Goal: Check status: Check status

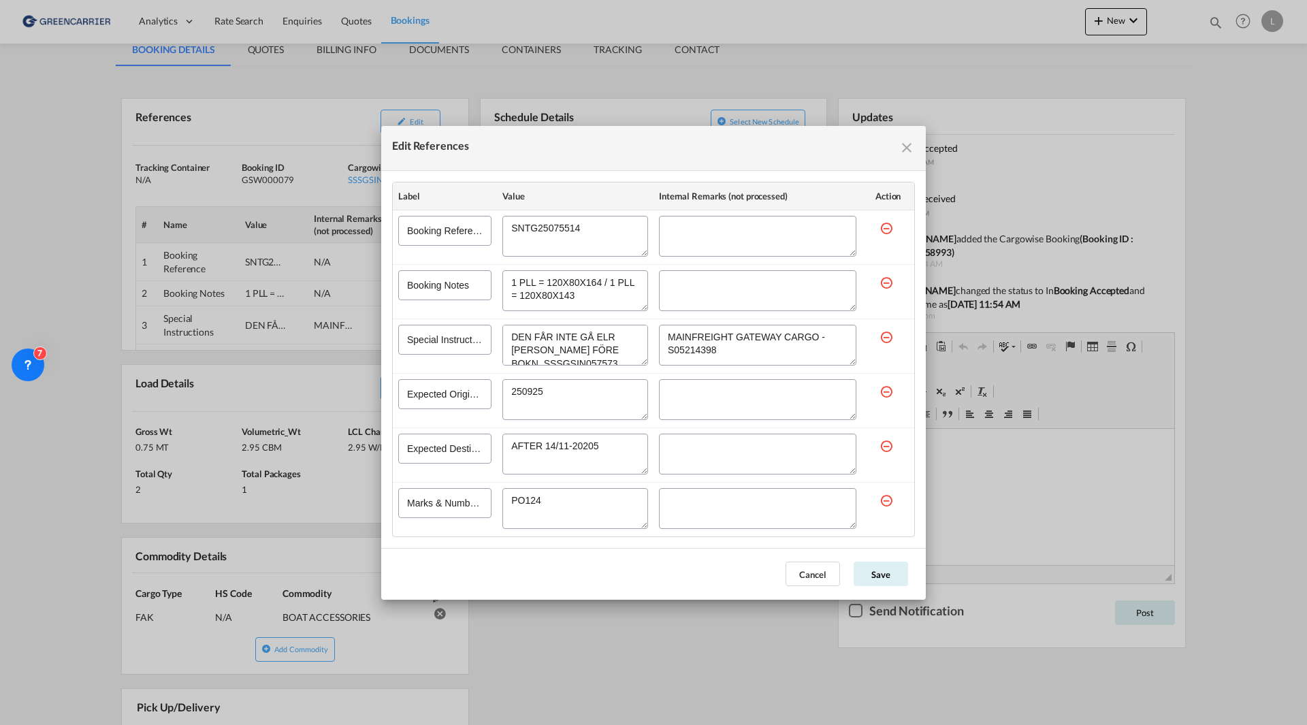
click at [903, 146] on md-icon "icon-close fg-AAA8AD cursor" at bounding box center [906, 148] width 16 height 16
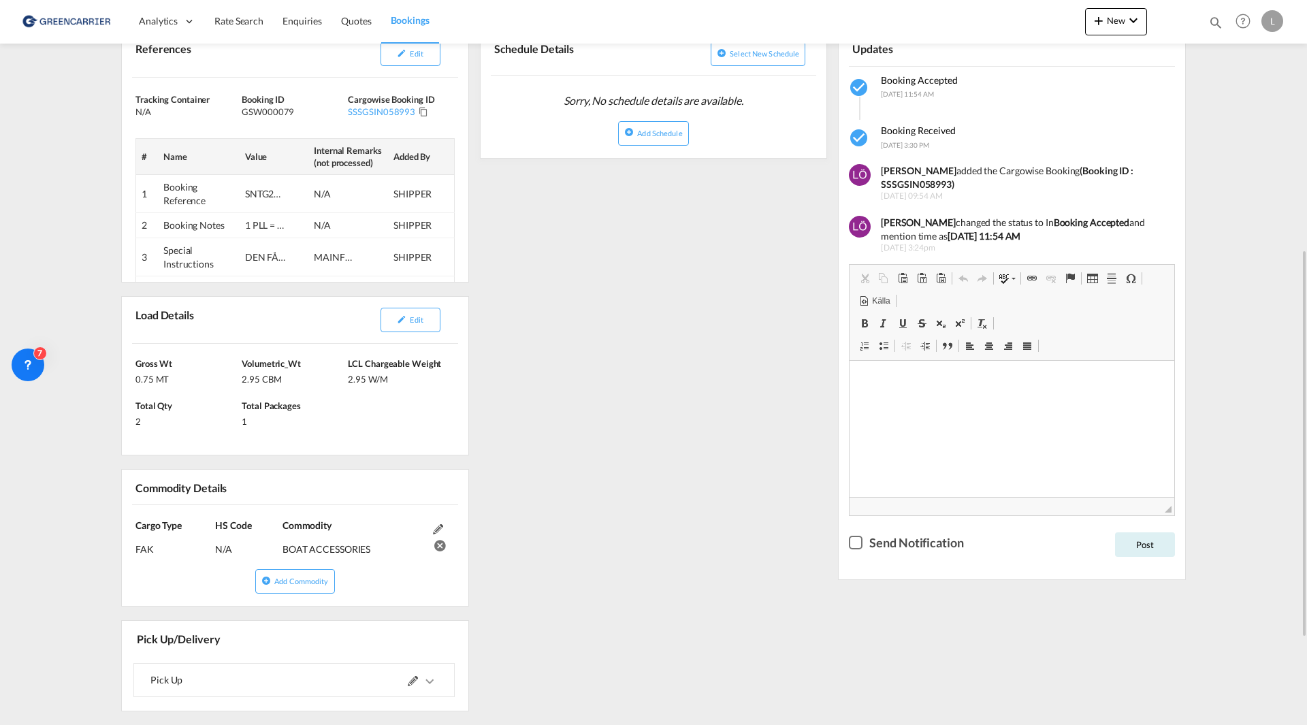
scroll to position [476, 0]
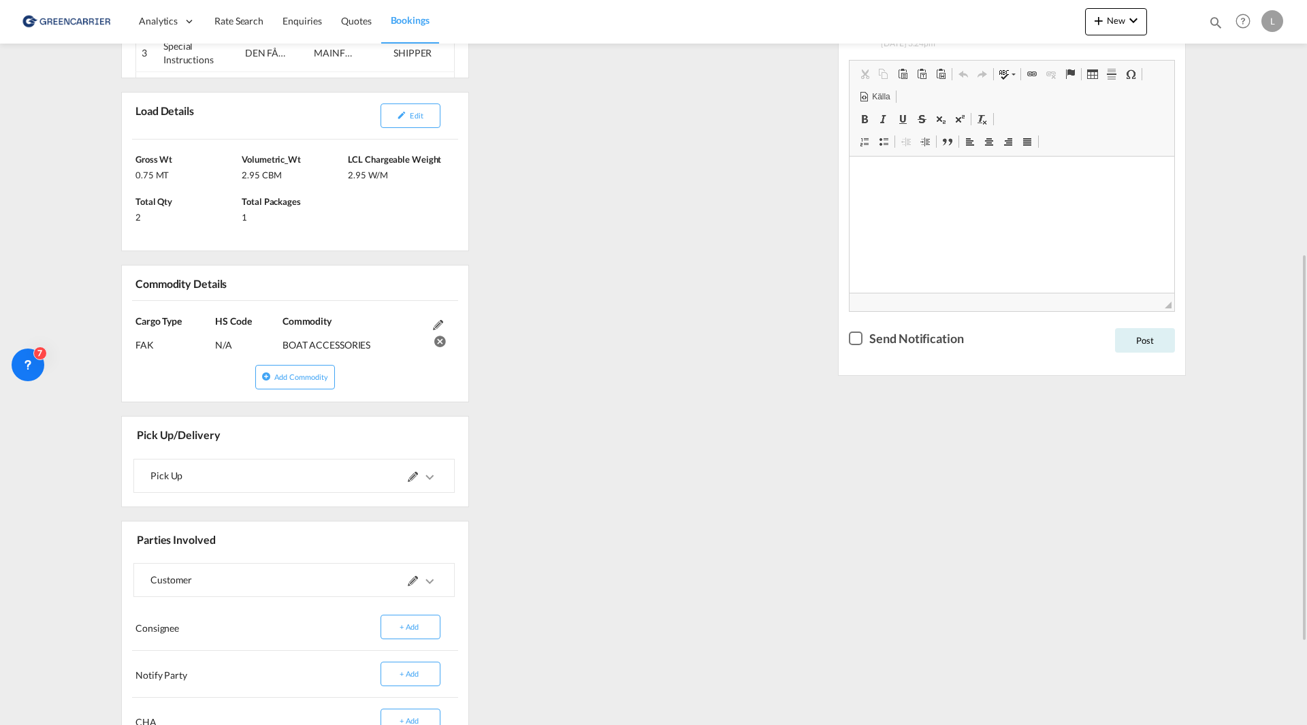
click at [421, 481] on md-icon "icons/ic_keyboard_arrow_right_black_24px.svg" at bounding box center [429, 477] width 16 height 16
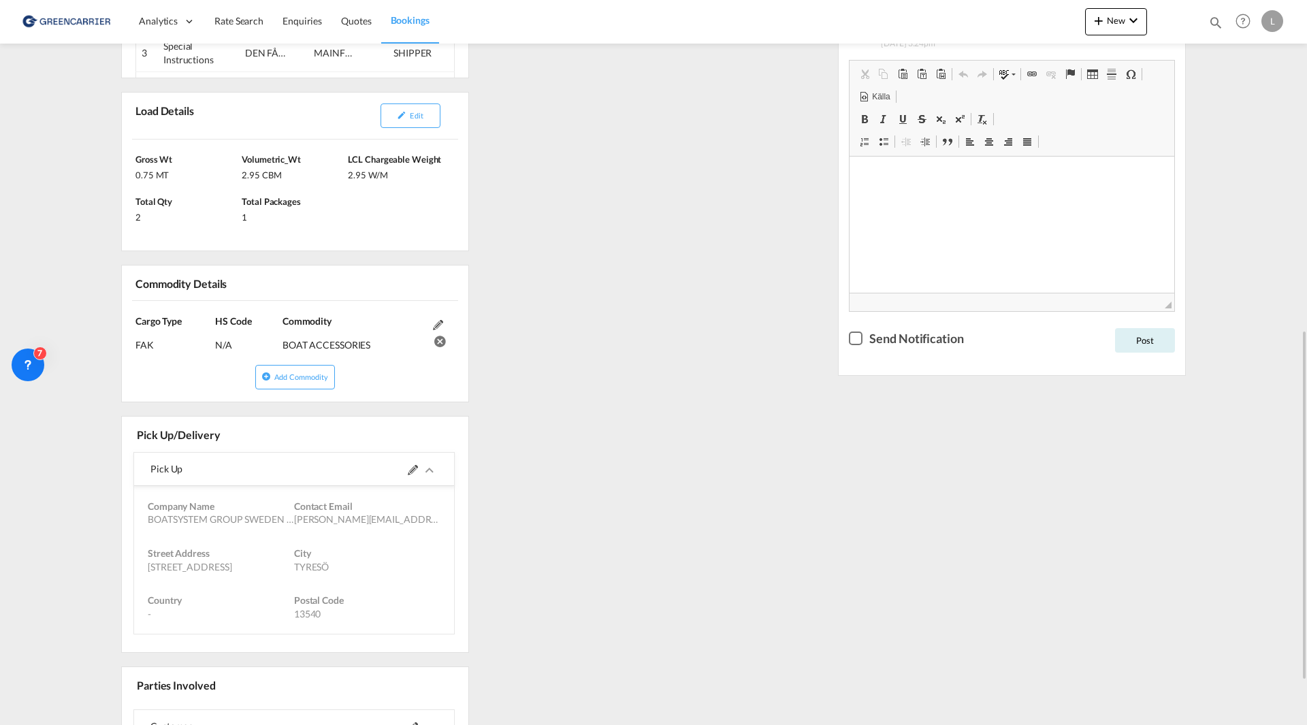
scroll to position [544, 0]
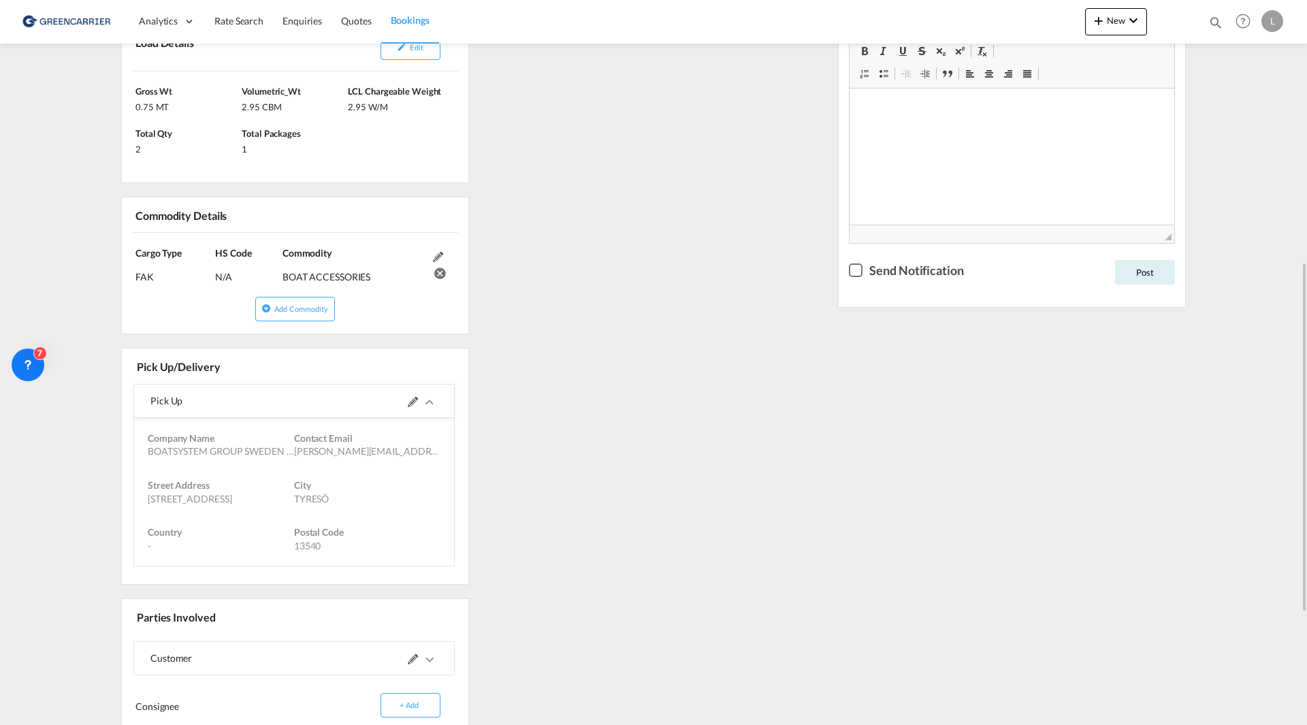
click at [416, 402] on md-icon at bounding box center [413, 402] width 10 height 10
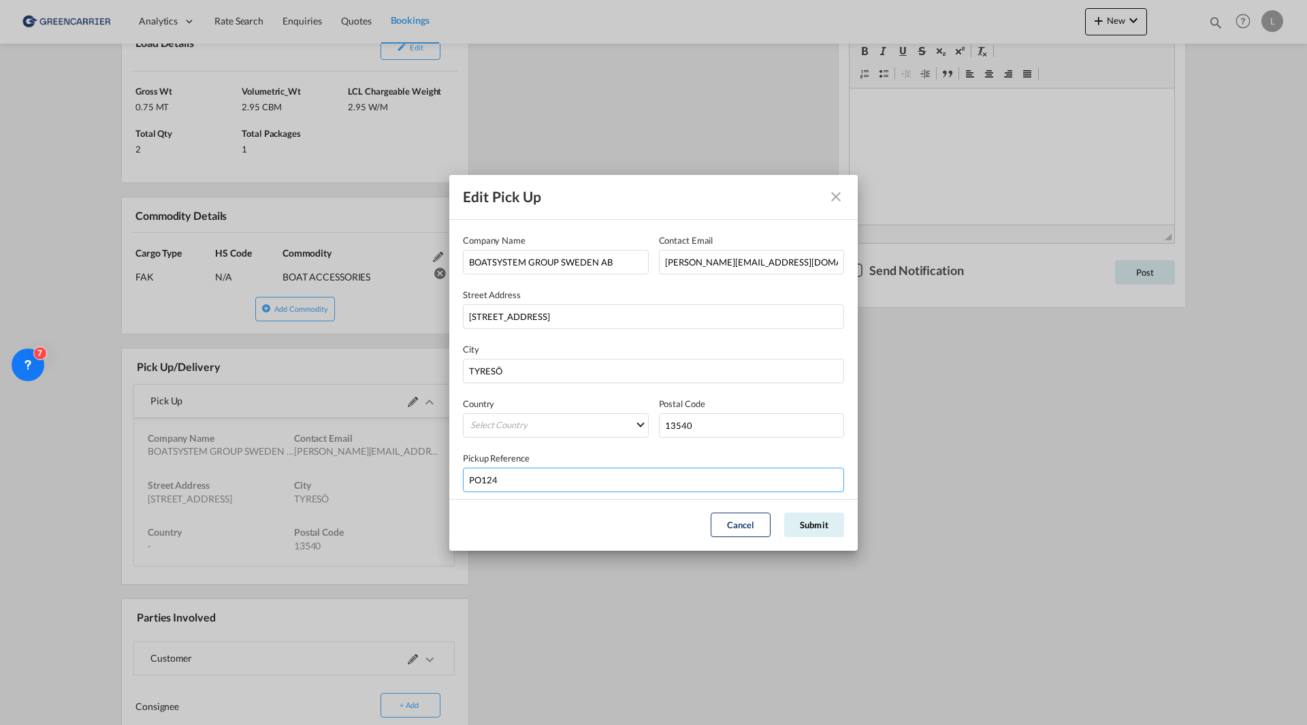
drag, startPoint x: 508, startPoint y: 479, endPoint x: 436, endPoint y: 475, distance: 72.2
click at [436, 475] on div "Edit Pick Up Company Name BOATSYSTEM GROUP [GEOGRAPHIC_DATA] AB Contact Email […" at bounding box center [653, 362] width 1307 height 725
click at [737, 522] on button "Cancel" at bounding box center [740, 524] width 60 height 24
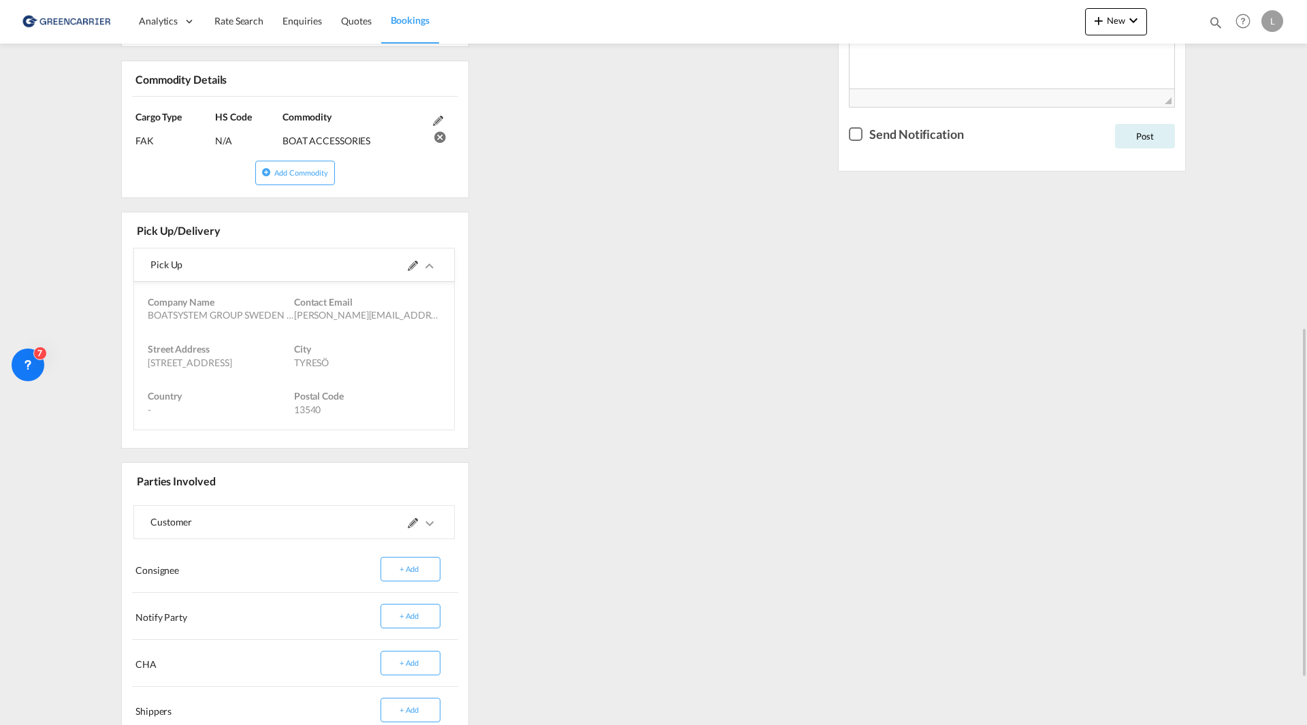
scroll to position [749, 0]
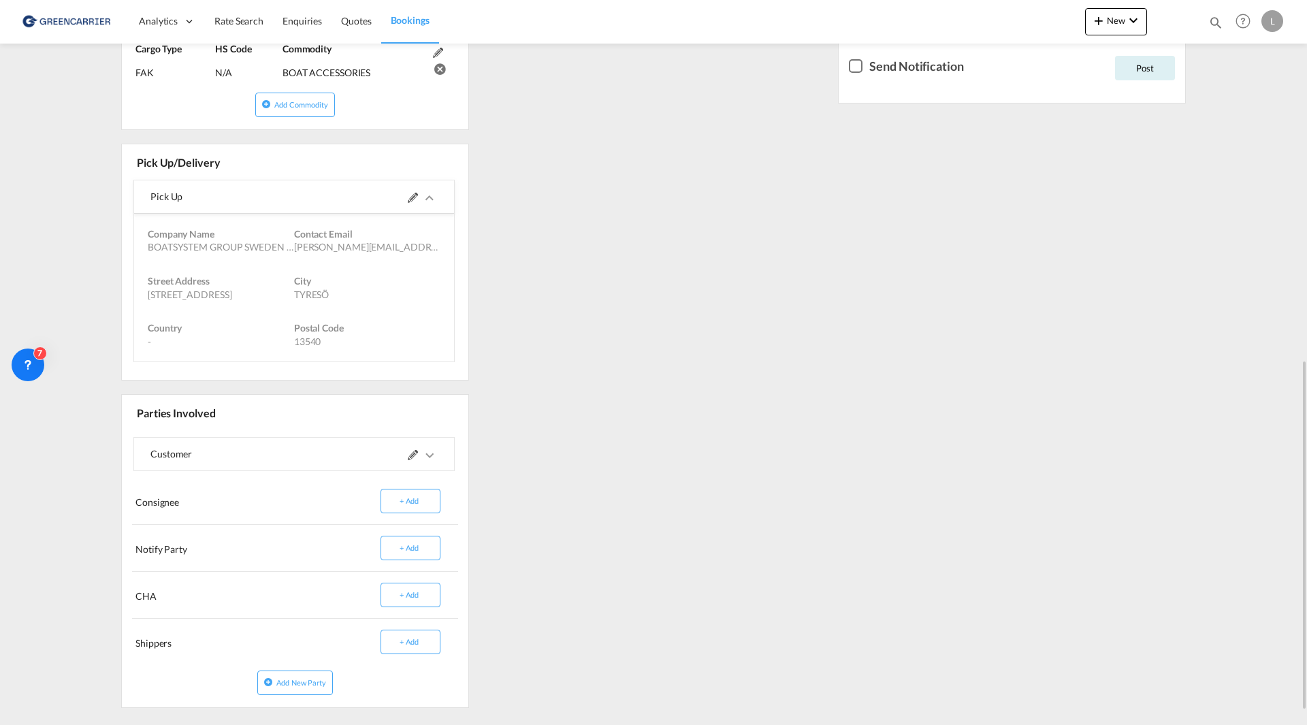
click at [410, 455] on md-icon at bounding box center [413, 455] width 10 height 10
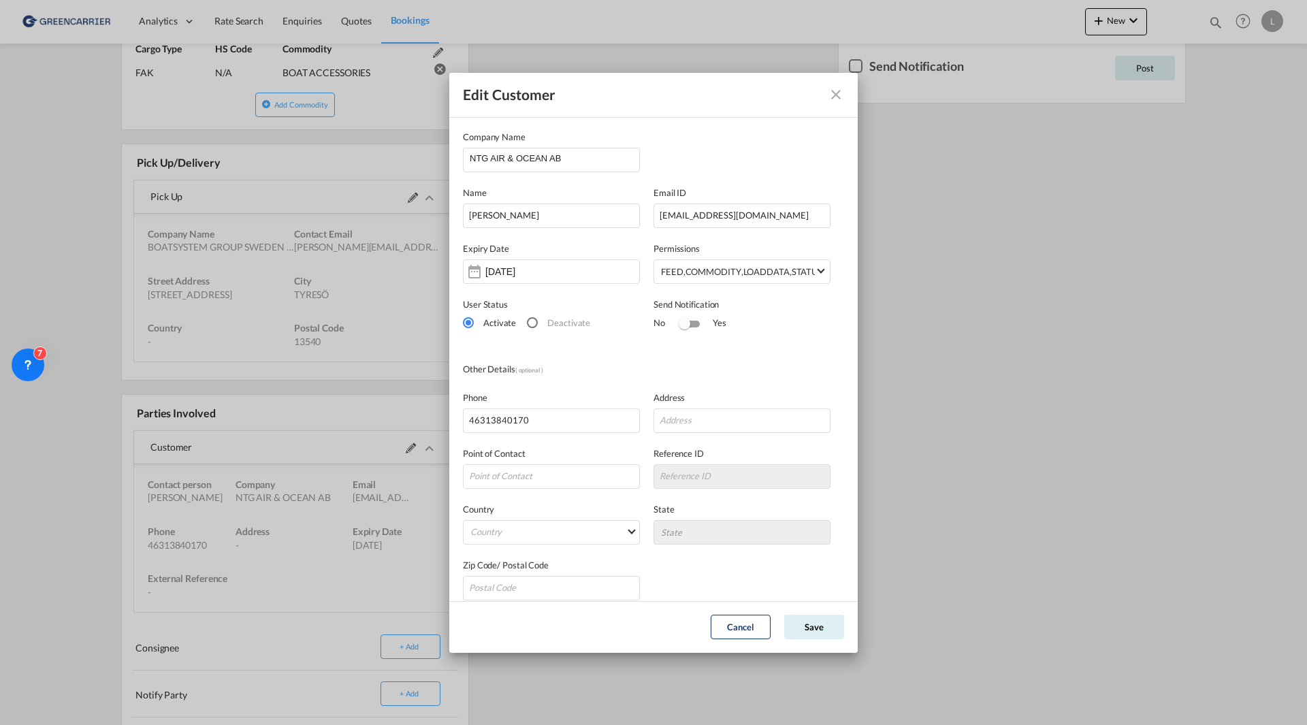
click at [108, 410] on div "Edit Customer Company Name NTG AIR & OCEAN AB Name [PERSON_NAME] Email ID [EMAI…" at bounding box center [653, 362] width 1307 height 725
click at [839, 100] on md-icon "icon-close" at bounding box center [835, 94] width 16 height 16
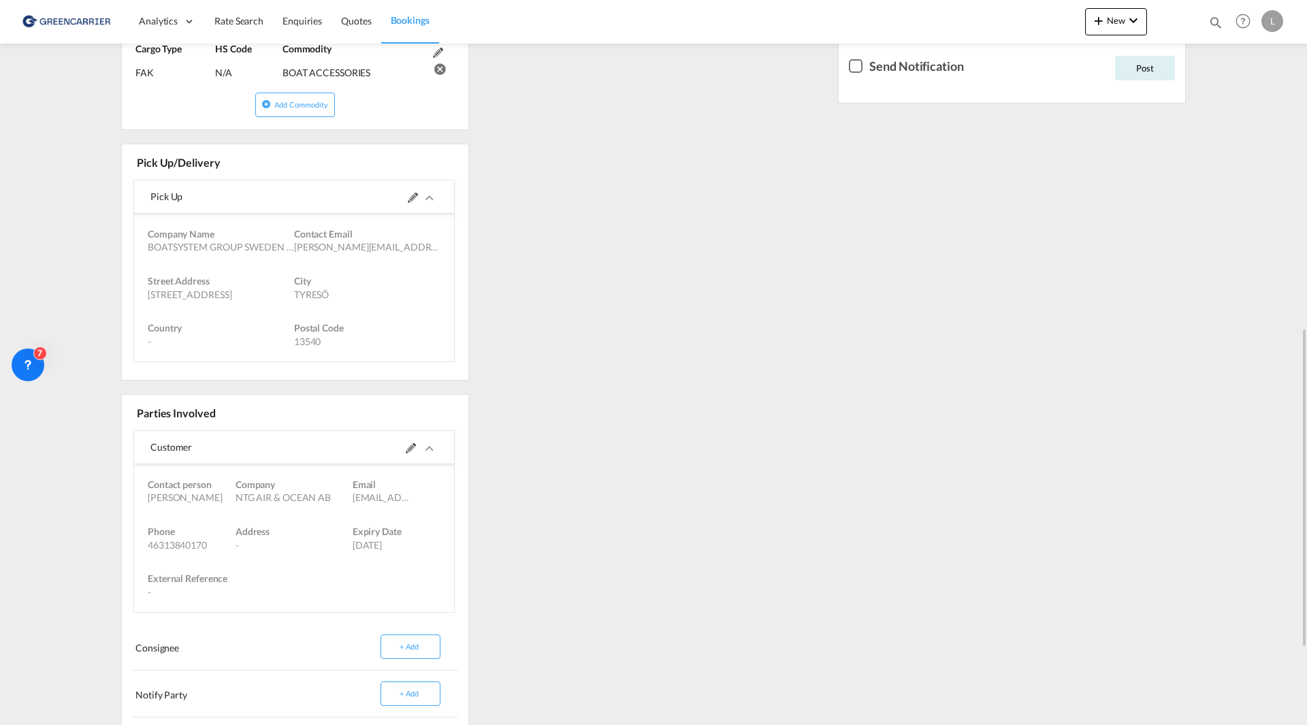
click at [682, 237] on div "References Edit Inquiry No. N/A Quotation No. N/A Search Reference SEGOT to SGS…" at bounding box center [653, 196] width 1075 height 1335
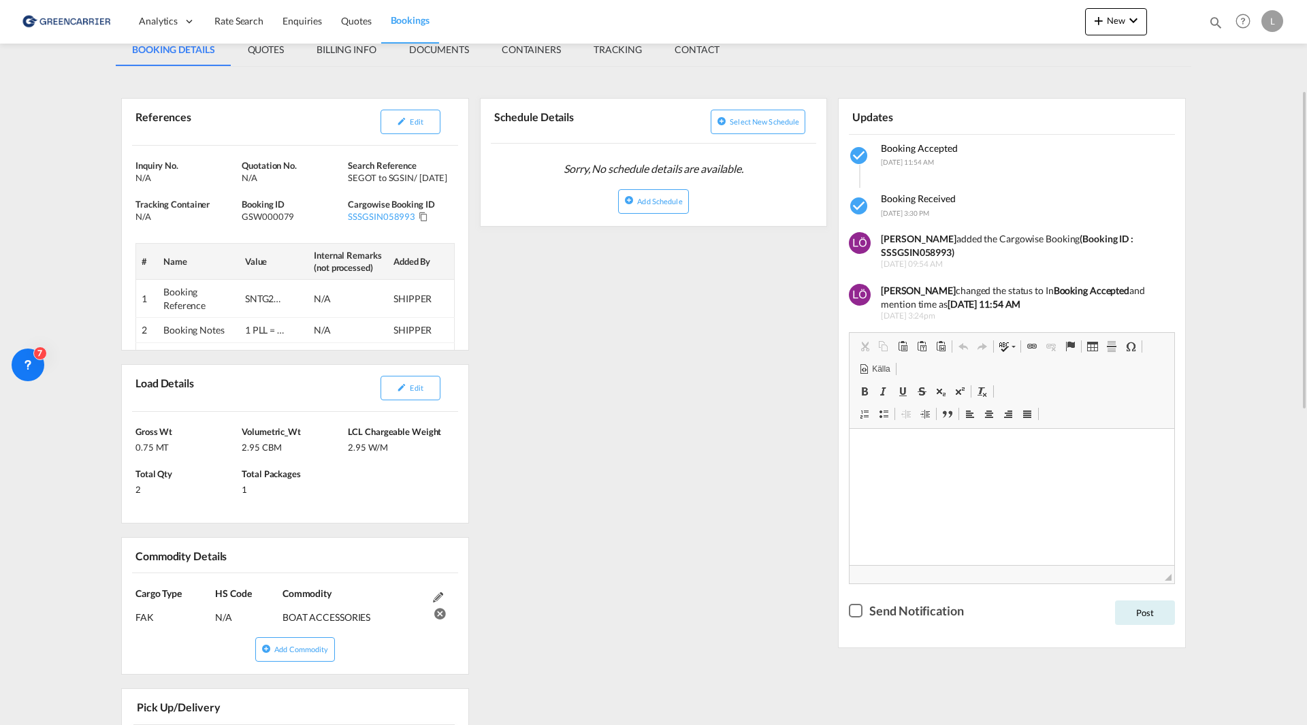
scroll to position [136, 0]
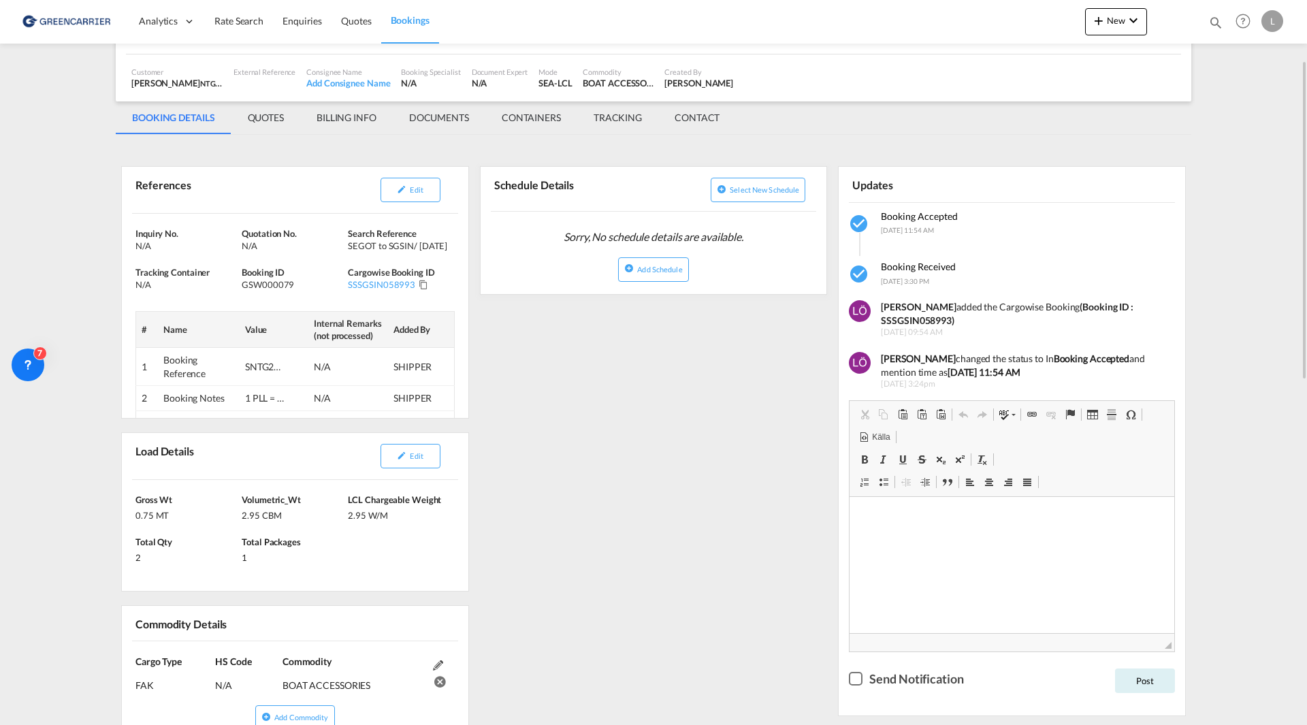
click at [365, 118] on md-tab-item "BILLING INFO" at bounding box center [346, 117] width 93 height 33
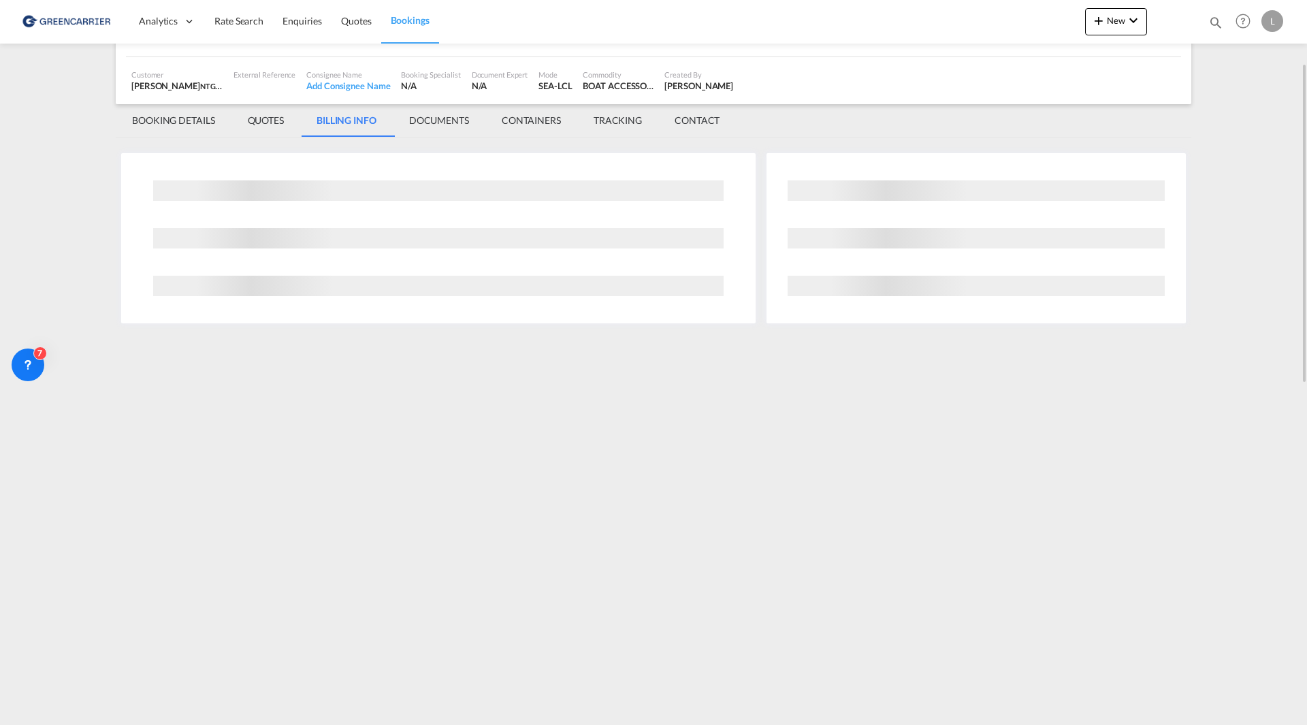
scroll to position [0, 0]
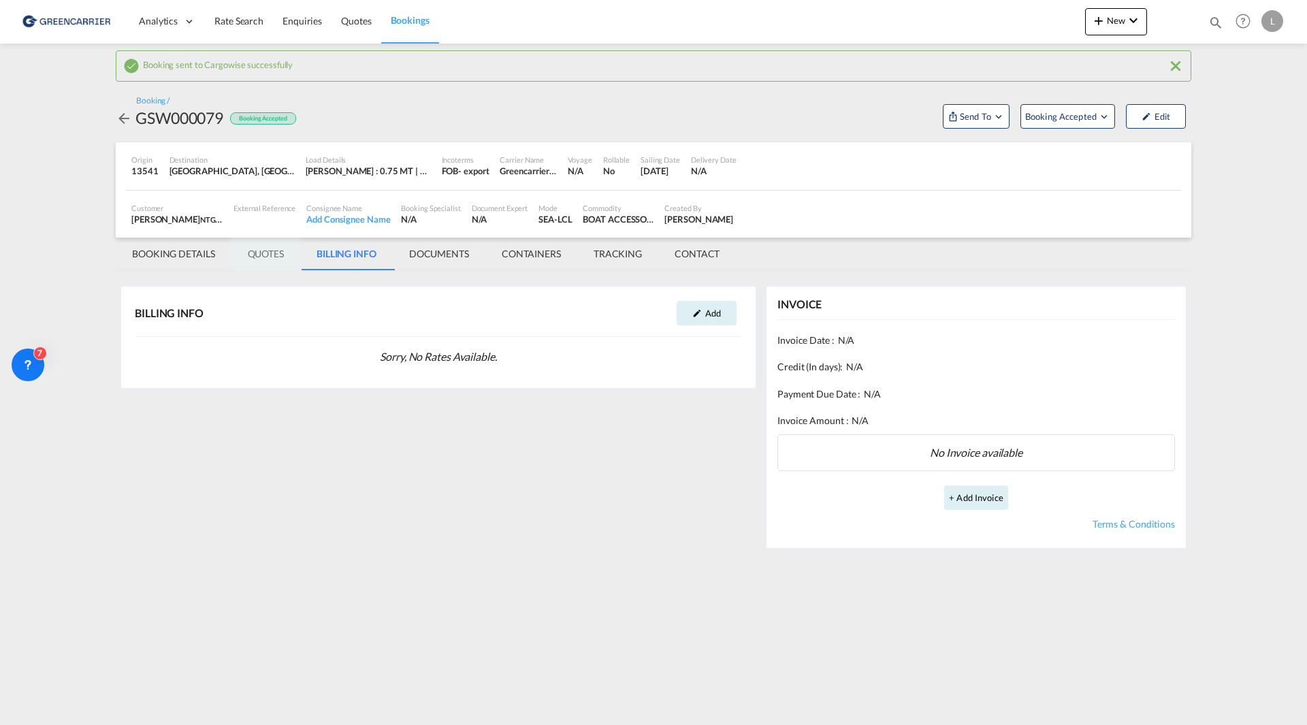
click at [257, 251] on md-tab-item "QUOTES" at bounding box center [265, 253] width 69 height 33
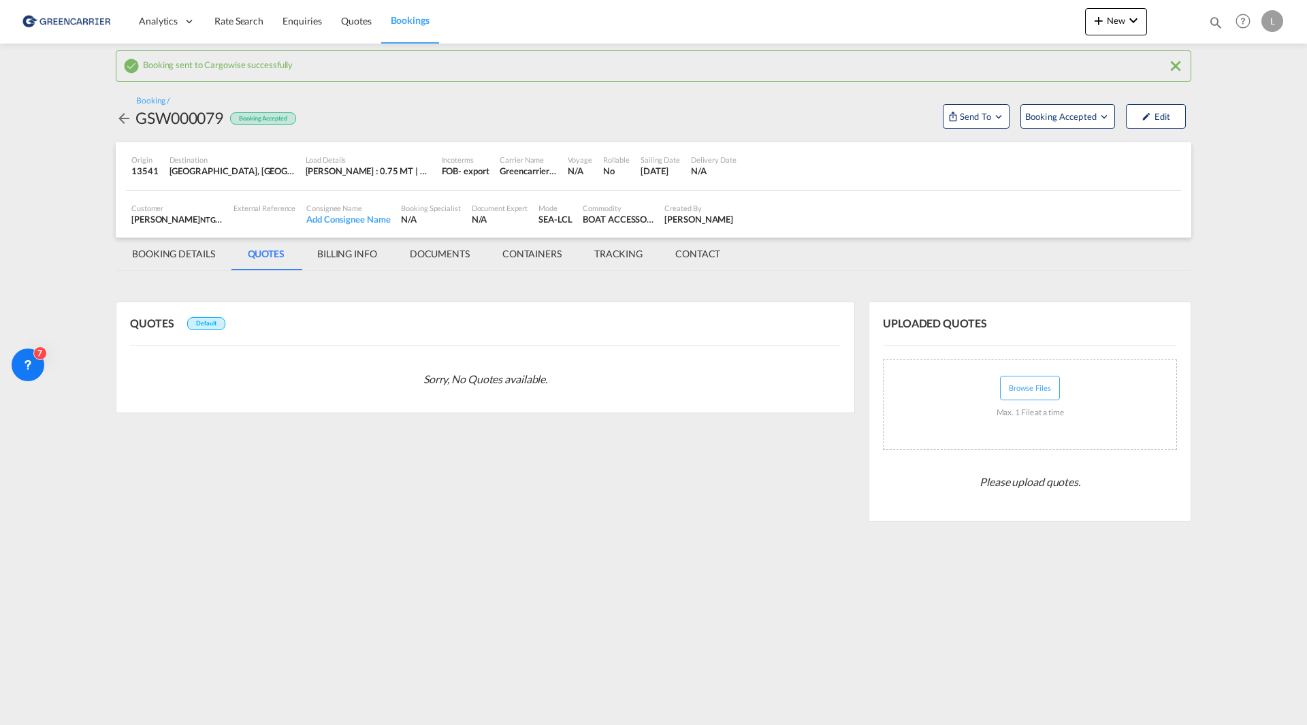
click at [182, 257] on md-tab-item "BOOKING DETAILS" at bounding box center [174, 253] width 116 height 33
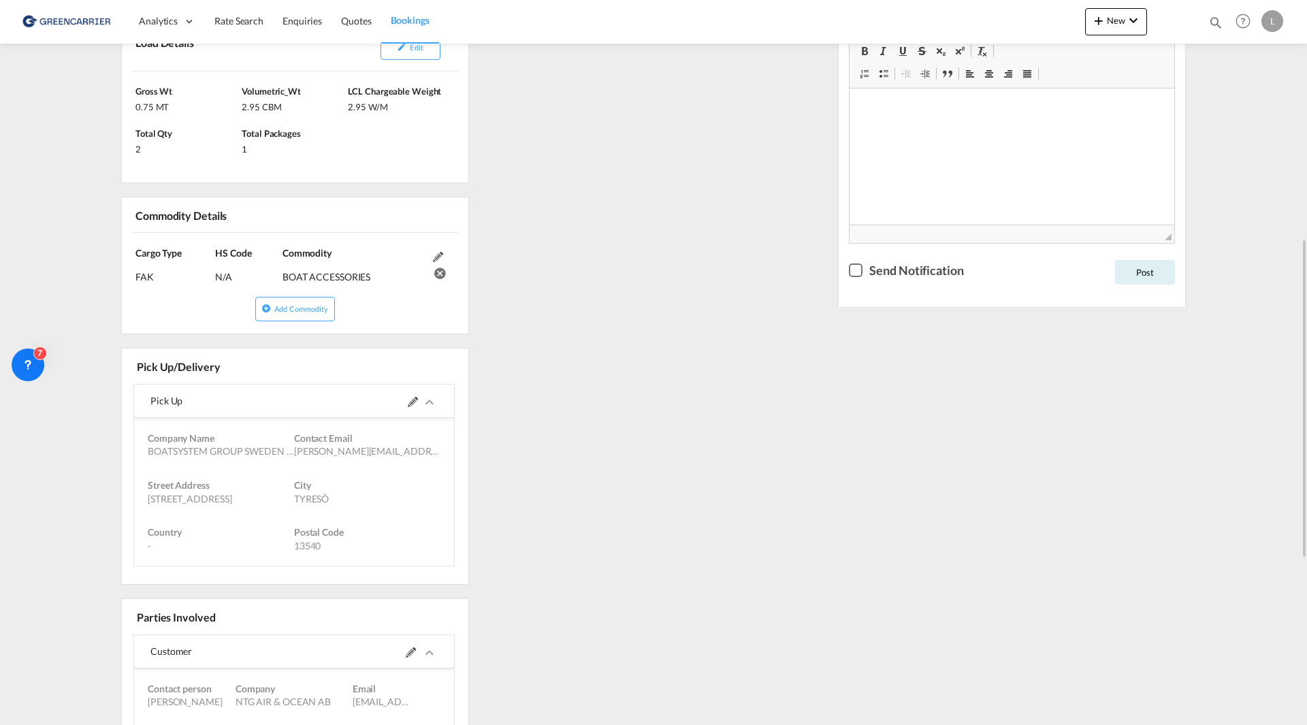
scroll to position [476, 0]
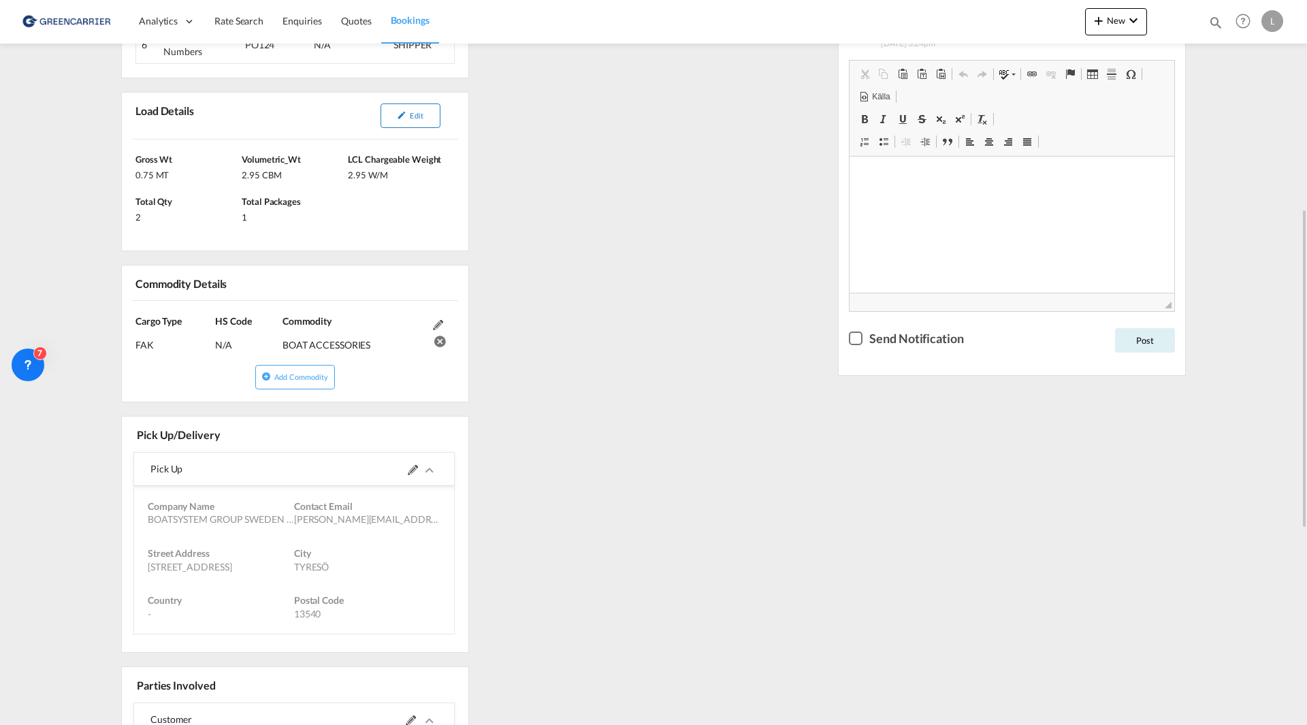
click at [426, 116] on button "Edit" at bounding box center [410, 115] width 60 height 24
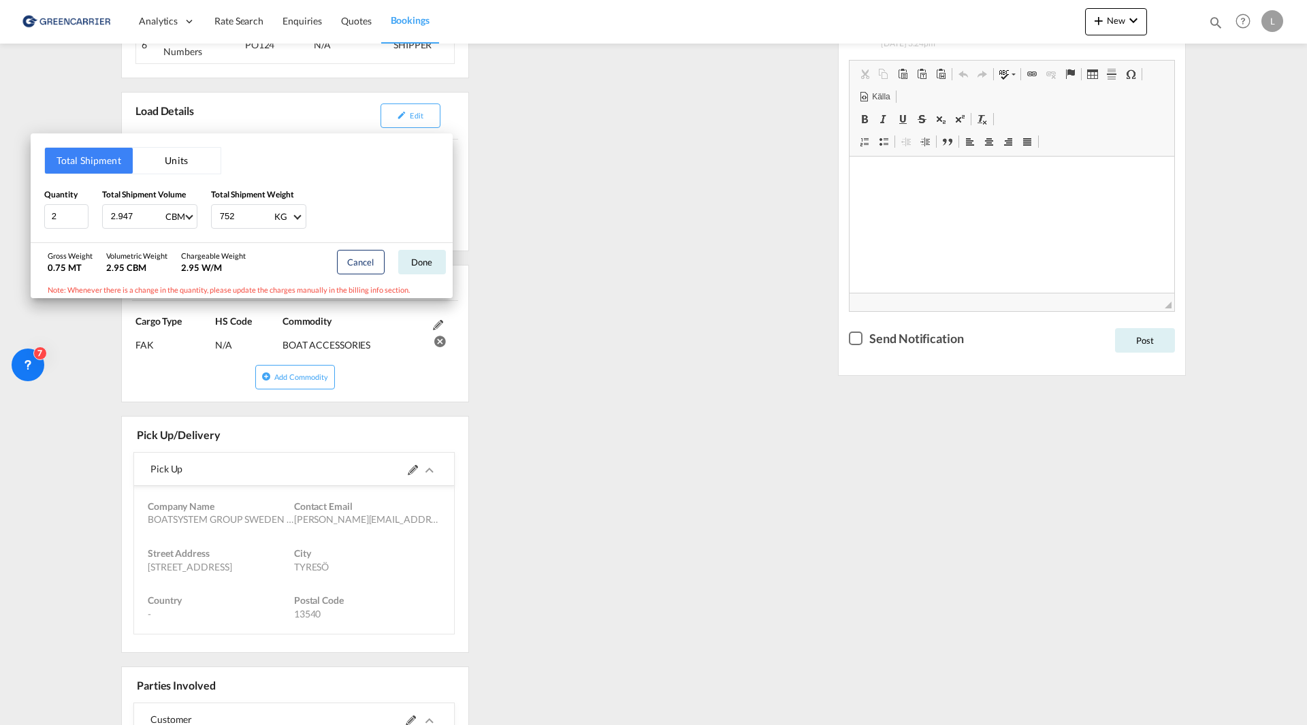
click at [608, 242] on div "Total Shipment Units Quantity 2 Total Shipment Volume 2.947 CBM CBM CFT Total S…" at bounding box center [653, 362] width 1307 height 725
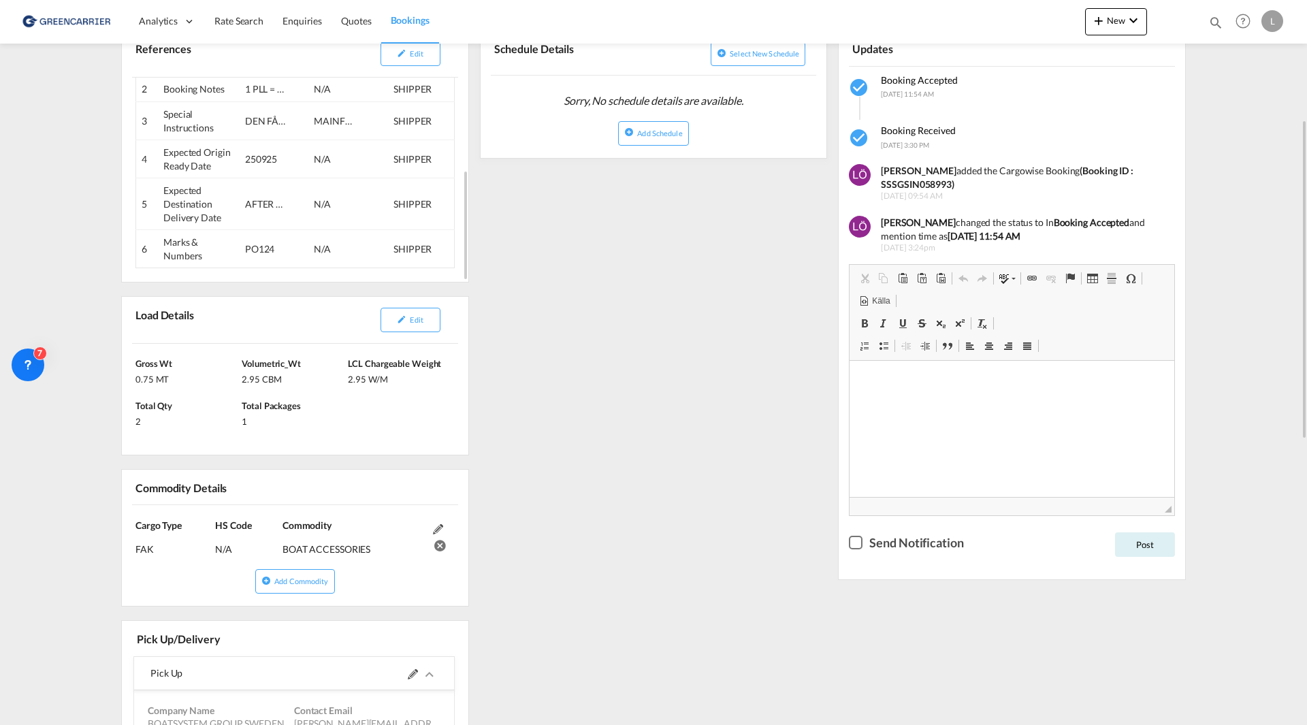
scroll to position [204, 0]
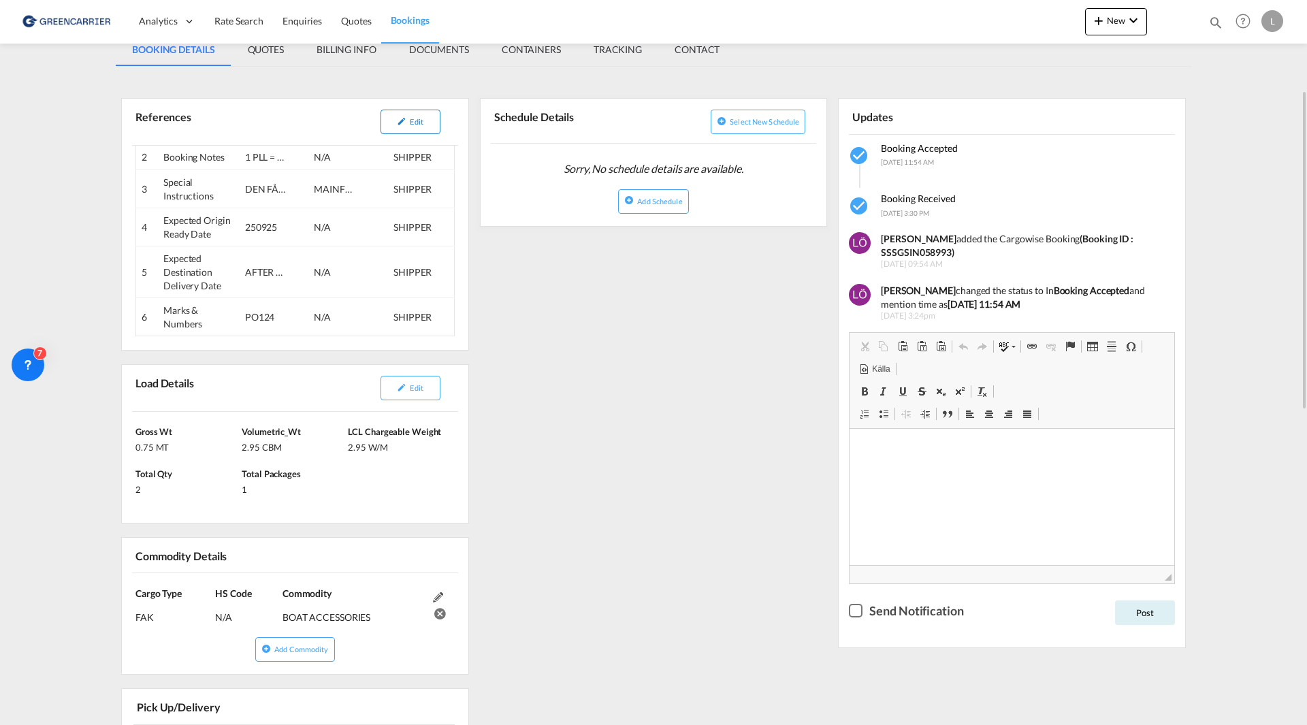
click at [404, 124] on md-icon "icon-pencil" at bounding box center [402, 121] width 10 height 10
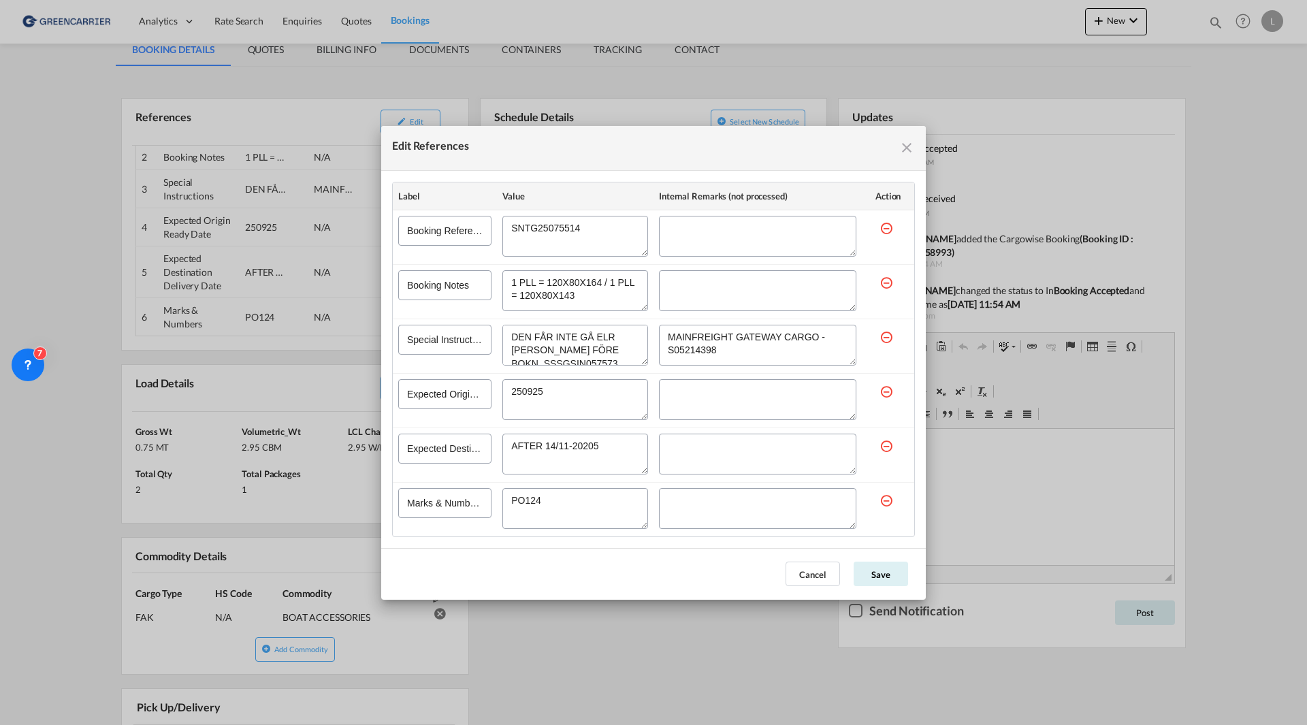
drag, startPoint x: 571, startPoint y: 297, endPoint x: 514, endPoint y: 298, distance: 56.5
click at [514, 298] on textarea "Edit References" at bounding box center [575, 290] width 146 height 41
click at [575, 299] on textarea "Edit References" at bounding box center [575, 290] width 146 height 41
drag, startPoint x: 584, startPoint y: 296, endPoint x: 545, endPoint y: 274, distance: 44.8
click at [545, 274] on textarea "Edit References" at bounding box center [575, 290] width 146 height 41
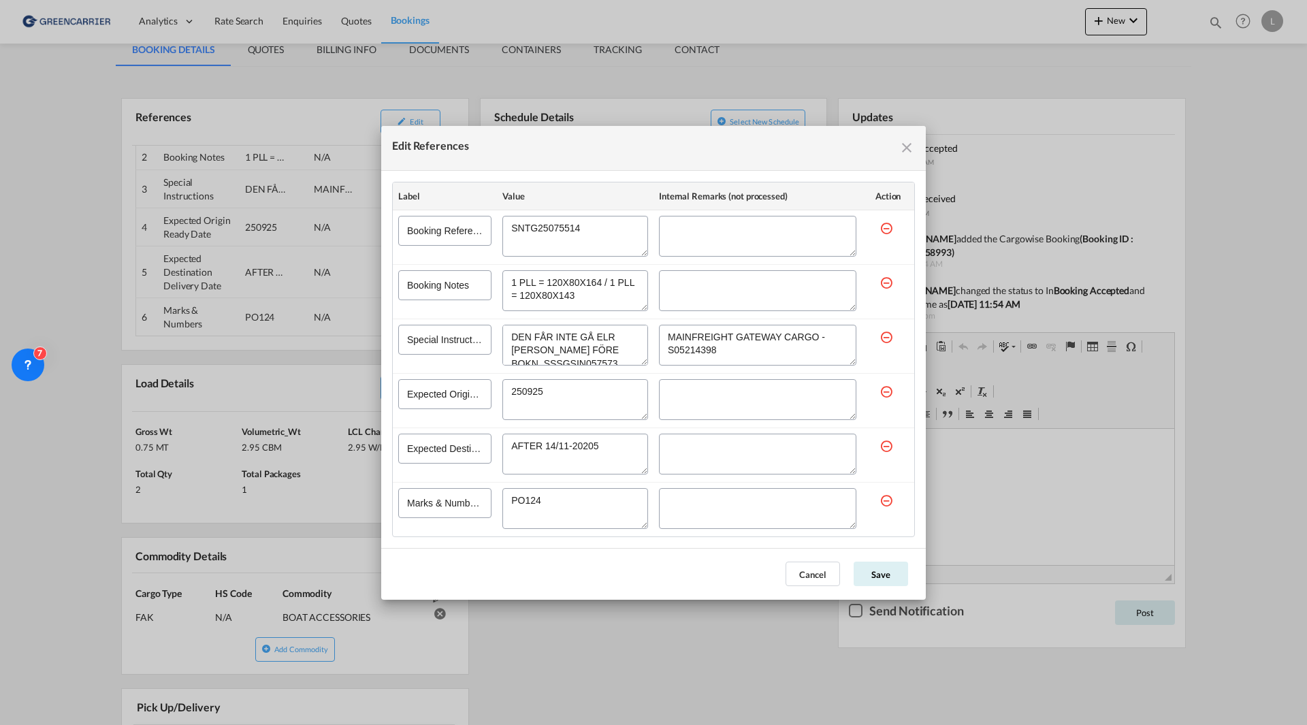
click at [595, 302] on textarea "Edit References" at bounding box center [575, 290] width 146 height 41
click at [583, 297] on textarea "Edit References" at bounding box center [575, 290] width 146 height 41
drag, startPoint x: 578, startPoint y: 298, endPoint x: 470, endPoint y: 280, distance: 109.0
click at [470, 280] on tr "Booking Notes" at bounding box center [653, 291] width 521 height 54
click at [911, 149] on md-icon "icon-close fg-AAA8AD cursor" at bounding box center [906, 148] width 16 height 16
